Goal: Information Seeking & Learning: Find specific fact

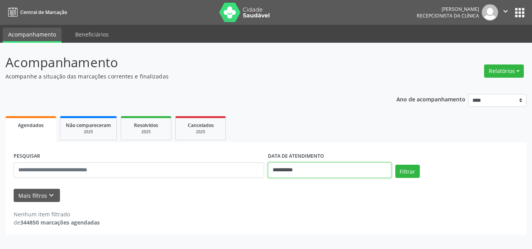
click at [281, 170] on input "**********" at bounding box center [329, 171] width 123 height 16
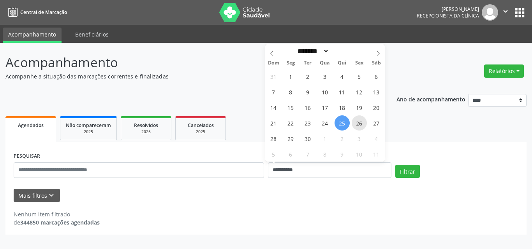
click at [361, 123] on span "26" at bounding box center [358, 123] width 15 height 15
type input "**********"
click at [361, 123] on span "26" at bounding box center [358, 123] width 15 height 15
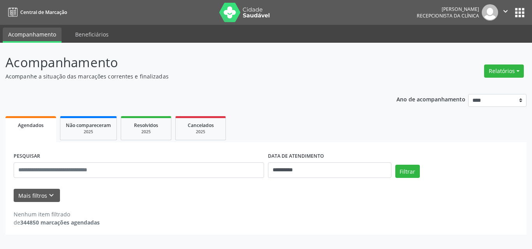
click at [361, 123] on ul "Agendados Não compareceram 2025 Resolvidos 2025 Cancelados 2025" at bounding box center [265, 128] width 521 height 28
click at [399, 167] on button "Filtrar" at bounding box center [407, 171] width 25 height 13
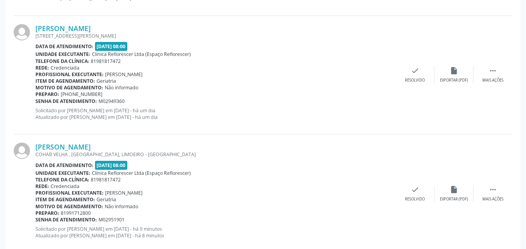
scroll to position [948, 0]
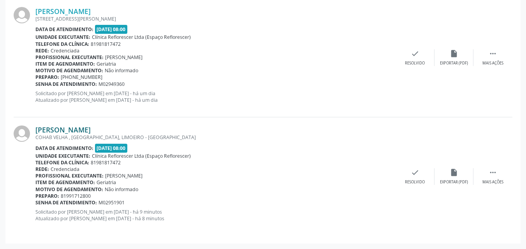
click at [56, 132] on link "[PERSON_NAME]" at bounding box center [62, 130] width 55 height 9
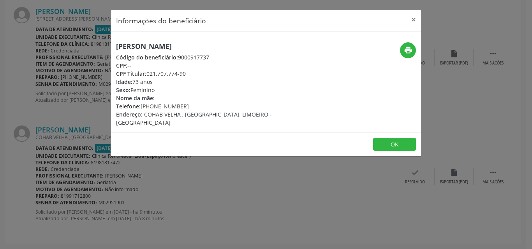
drag, startPoint x: 114, startPoint y: 43, endPoint x: 227, endPoint y: 43, distance: 112.9
click at [227, 43] on div "Terezinha Gomes da Silva Código do beneficiário: 9000917737 CPF: -- CPF Titular…" at bounding box center [214, 84] width 207 height 84
copy h5 "Terezinha Gomes da Silva"
drag, startPoint x: 177, startPoint y: 57, endPoint x: 222, endPoint y: 57, distance: 45.1
click at [222, 57] on div "Código do beneficiário: 9000917737" at bounding box center [214, 57] width 196 height 8
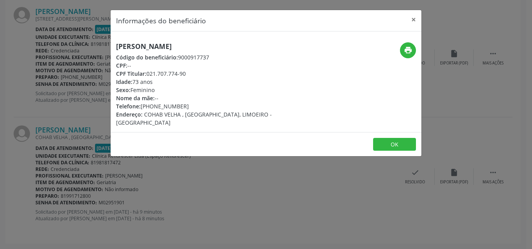
copy div "9000917737"
click at [391, 139] on button "OK" at bounding box center [394, 144] width 43 height 13
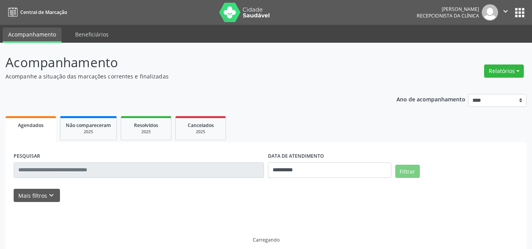
select select "*"
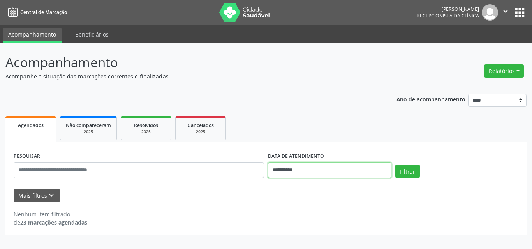
click at [331, 169] on input "**********" at bounding box center [329, 171] width 123 height 16
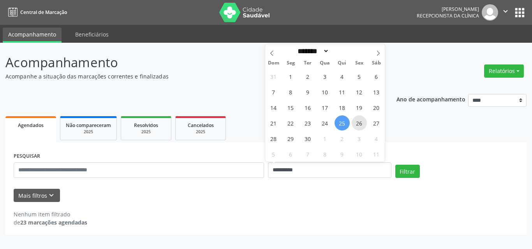
click at [356, 126] on span "26" at bounding box center [358, 123] width 15 height 15
type input "**********"
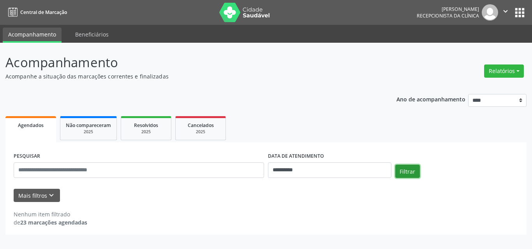
click at [399, 172] on button "Filtrar" at bounding box center [407, 171] width 25 height 13
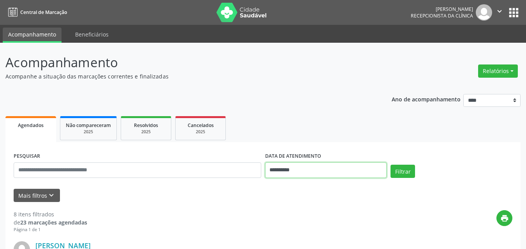
click at [293, 171] on input "**********" at bounding box center [326, 171] width 122 height 16
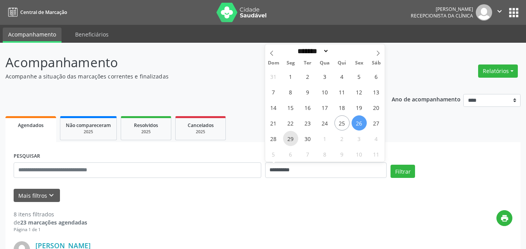
click at [292, 142] on span "29" at bounding box center [290, 138] width 15 height 15
type input "**********"
click at [292, 142] on span "29" at bounding box center [290, 138] width 15 height 15
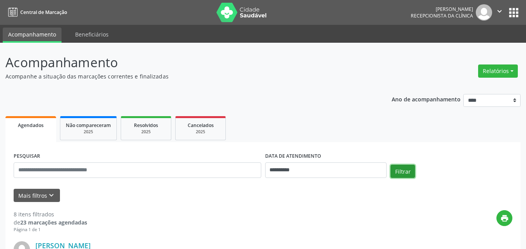
click at [396, 170] on button "Filtrar" at bounding box center [402, 171] width 25 height 13
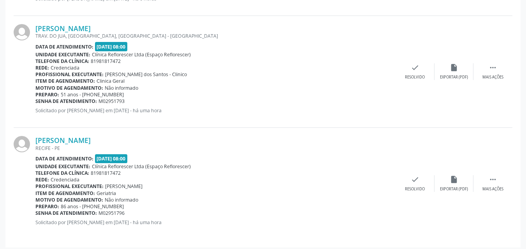
scroll to position [558, 0]
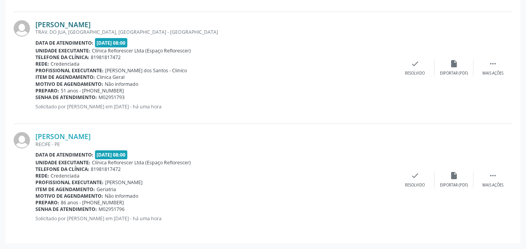
click at [91, 22] on link "Betania Andrade Aragao de Oliveira" at bounding box center [62, 24] width 55 height 9
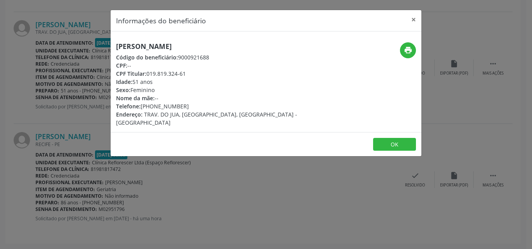
drag, startPoint x: 118, startPoint y: 45, endPoint x: 249, endPoint y: 43, distance: 131.5
click at [272, 40] on div "Betania Andrade Aragao de Oliveira Código do beneficiário: 9000921688 CPF: -- C…" at bounding box center [266, 82] width 311 height 101
copy h5 "Betania Andrade Aragao de Oliveira"
click at [394, 138] on button "OK" at bounding box center [394, 144] width 43 height 13
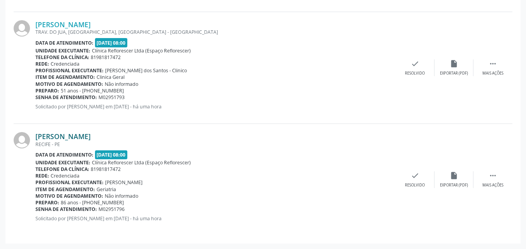
click at [85, 136] on link "Antonio Agostinho de Andrade" at bounding box center [62, 136] width 55 height 9
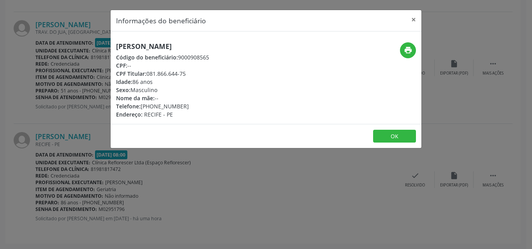
drag, startPoint x: 116, startPoint y: 47, endPoint x: 258, endPoint y: 46, distance: 141.3
click at [260, 45] on div "Antonio Agostinho de Andrade Código do beneficiário: 9000908565 CPF: -- CPF Tit…" at bounding box center [214, 80] width 207 height 76
copy h5 "Antonio Agostinho de Andrade"
click at [263, 72] on div "Antonio Agostinho de Andrade Código do beneficiário: 9000908565 CPF: -- CPF Tit…" at bounding box center [214, 80] width 207 height 76
drag, startPoint x: 179, startPoint y: 57, endPoint x: 242, endPoint y: 57, distance: 63.8
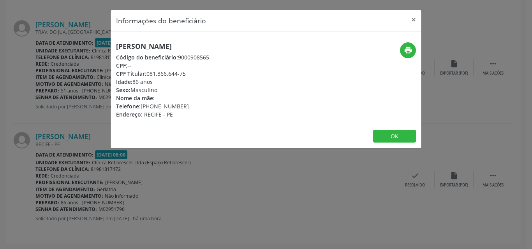
click at [245, 57] on div "Antonio Agostinho de Andrade Código do beneficiário: 9000908565 CPF: -- CPF Tit…" at bounding box center [214, 80] width 207 height 76
copy div "9000908565"
click at [385, 139] on button "OK" at bounding box center [394, 136] width 43 height 13
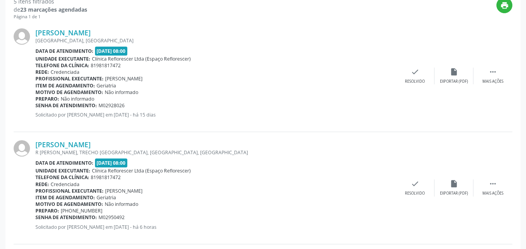
scroll to position [91, 0]
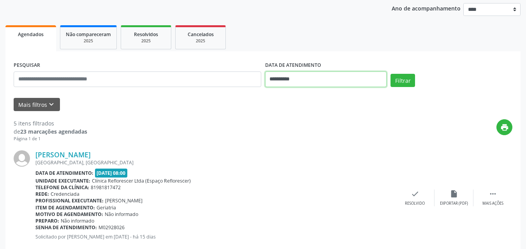
click at [333, 77] on input "**********" at bounding box center [326, 80] width 122 height 16
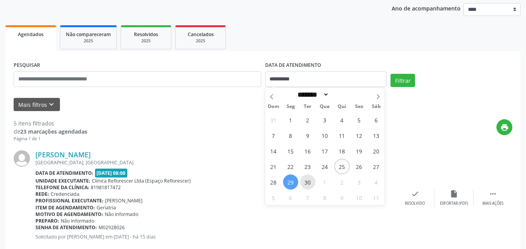
click at [308, 178] on span "30" at bounding box center [307, 182] width 15 height 15
type input "**********"
click at [308, 178] on span "30" at bounding box center [307, 182] width 15 height 15
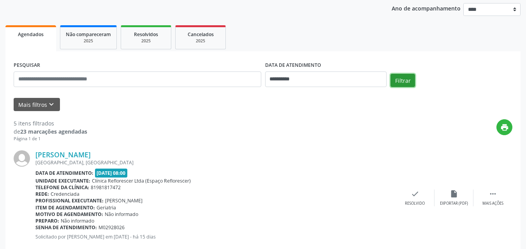
click at [402, 80] on button "Filtrar" at bounding box center [402, 80] width 25 height 13
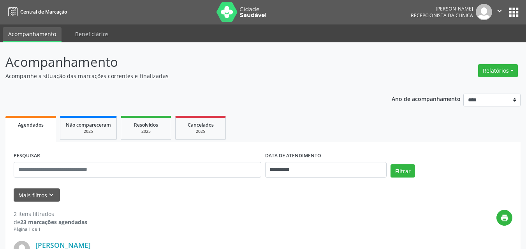
scroll to position [0, 0]
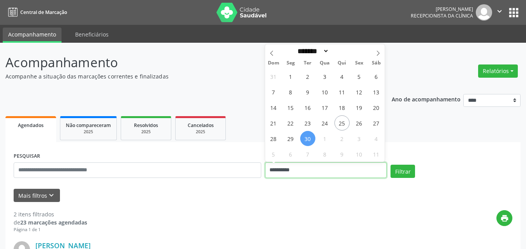
click at [285, 174] on input "**********" at bounding box center [326, 171] width 122 height 16
click at [379, 59] on div "Dom Seg Ter Qua Qui Sex Sáb" at bounding box center [325, 63] width 120 height 11
click at [379, 56] on icon at bounding box center [377, 53] width 5 height 5
select select "*"
click at [333, 77] on div "28 29 30 1 2 3 4 5 6 7 8 9 10 11 12 13 14 15 16 17 18 19 20 21 22 23 24 25 26 2…" at bounding box center [325, 114] width 120 height 93
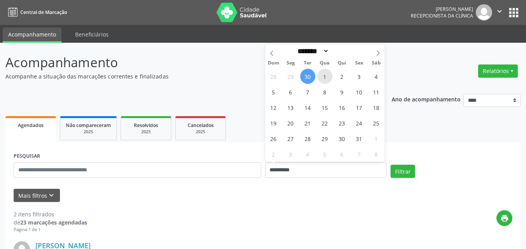
click at [326, 78] on span "1" at bounding box center [324, 76] width 15 height 15
type input "**********"
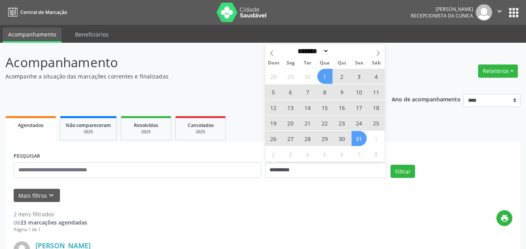
click at [358, 146] on span "31" at bounding box center [358, 138] width 15 height 15
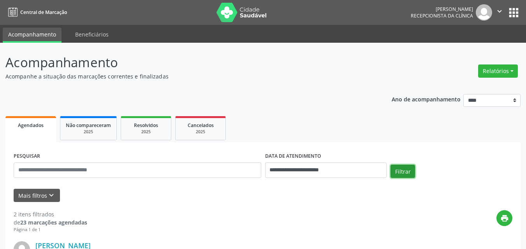
click at [401, 177] on button "Filtrar" at bounding box center [402, 171] width 25 height 13
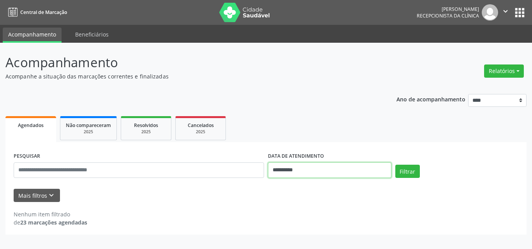
click at [302, 167] on input "**********" at bounding box center [329, 171] width 123 height 16
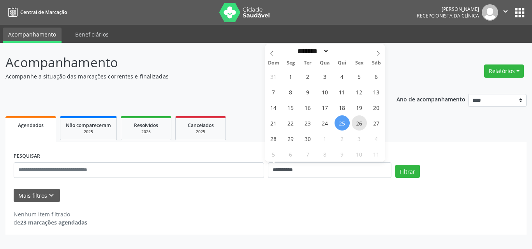
click at [365, 123] on span "26" at bounding box center [358, 123] width 15 height 15
type input "**********"
click at [365, 123] on span "26" at bounding box center [358, 123] width 15 height 15
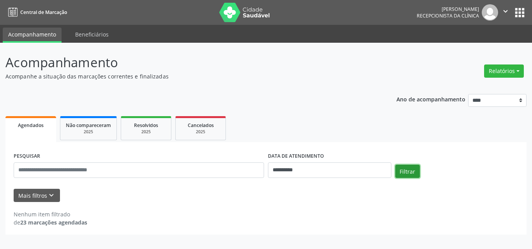
click at [405, 169] on button "Filtrar" at bounding box center [407, 171] width 25 height 13
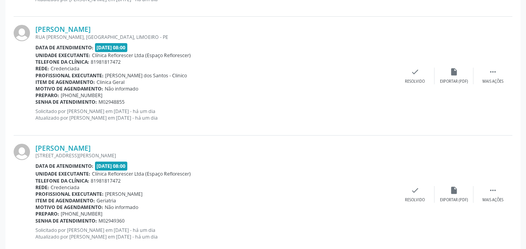
scroll to position [792, 0]
